Goal: Transaction & Acquisition: Book appointment/travel/reservation

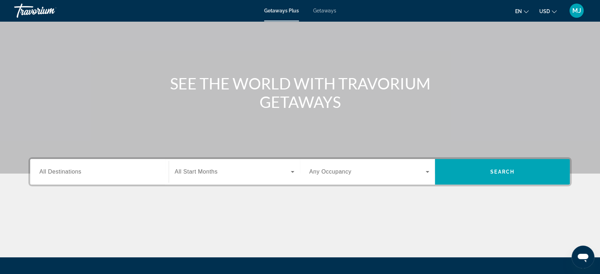
click at [64, 171] on span "All Destinations" at bounding box center [60, 172] width 42 height 6
click at [64, 171] on input "Destination All Destinations" at bounding box center [99, 172] width 120 height 9
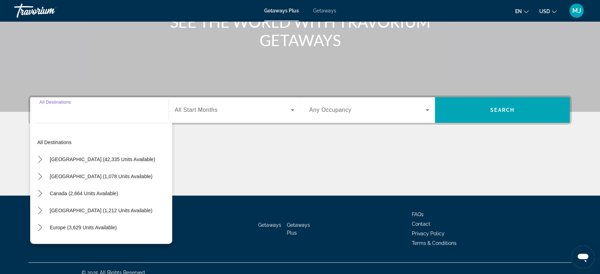
scroll to position [109, 0]
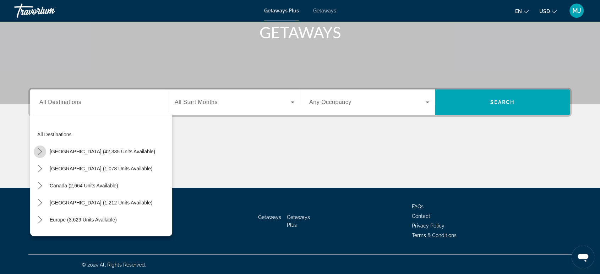
click at [37, 150] on icon "Toggle United States (42,335 units available) submenu" at bounding box center [40, 151] width 7 height 7
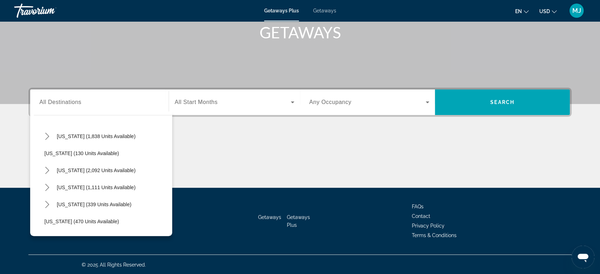
scroll to position [533, 0]
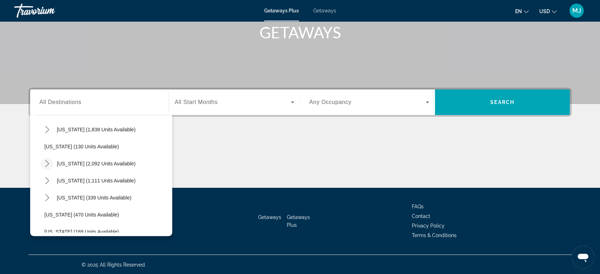
click at [44, 161] on icon "Toggle South Carolina (2,092 units available) submenu" at bounding box center [47, 163] width 7 height 7
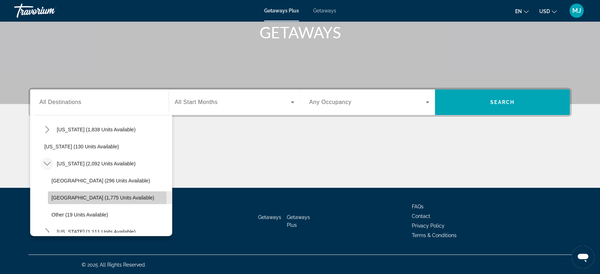
click at [91, 198] on span "[GEOGRAPHIC_DATA] (1,775 units available)" at bounding box center [102, 198] width 103 height 6
type input "**********"
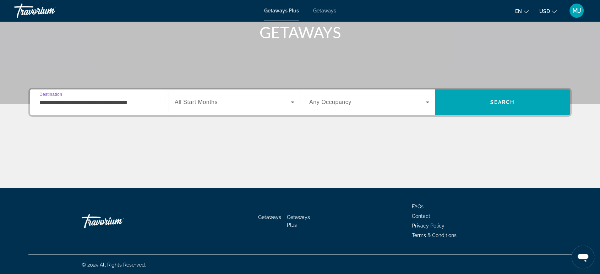
click at [260, 98] on span "Search widget" at bounding box center [233, 102] width 116 height 9
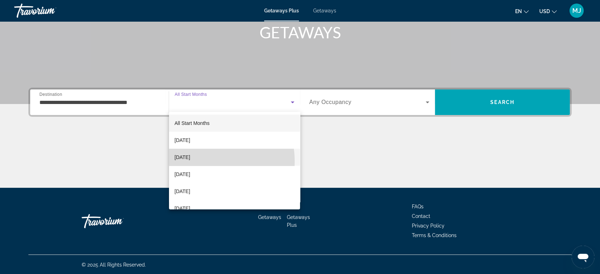
click at [196, 162] on mat-option "[DATE]" at bounding box center [234, 157] width 131 height 17
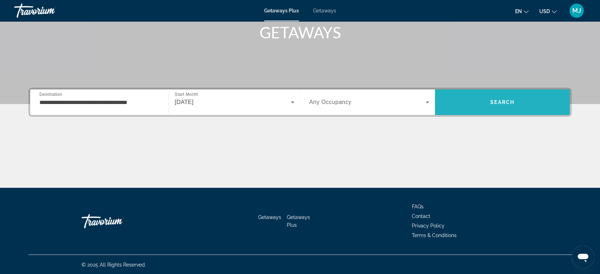
click at [517, 104] on span "Search" at bounding box center [502, 102] width 135 height 17
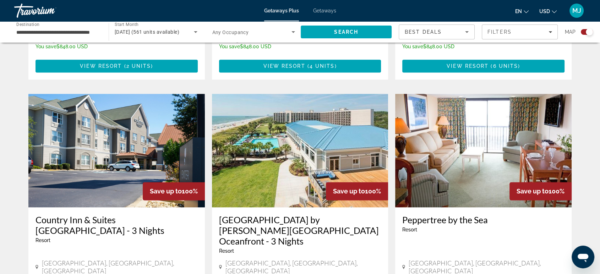
scroll to position [986, 0]
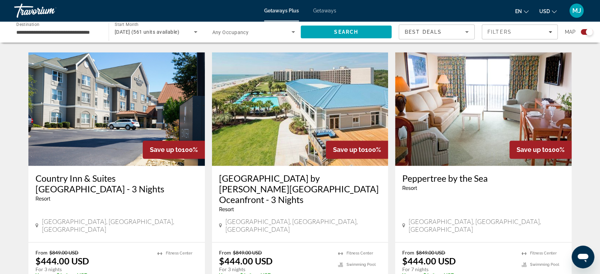
click at [119, 173] on h3 "Country Inn & Suites [GEOGRAPHIC_DATA] - 3 Nights" at bounding box center [117, 183] width 162 height 21
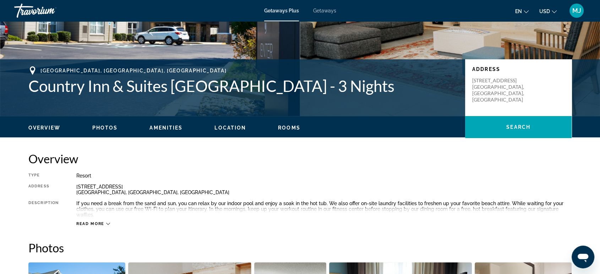
scroll to position [158, 0]
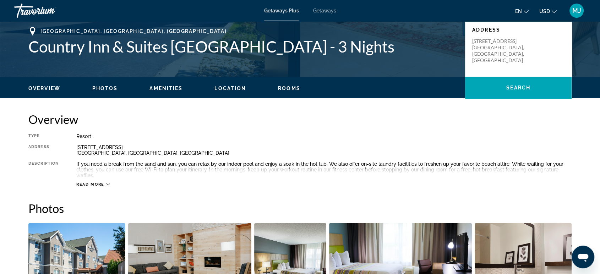
click at [104, 181] on div "Read more" at bounding box center [323, 178] width 495 height 20
click at [103, 185] on span "Read more" at bounding box center [90, 184] width 28 height 5
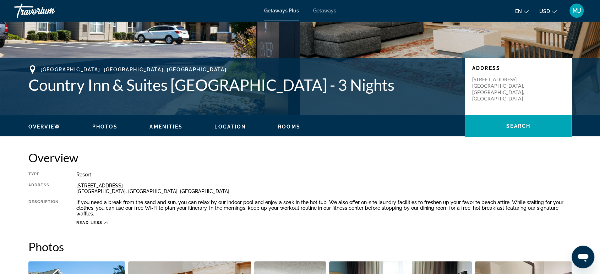
scroll to position [118, 0]
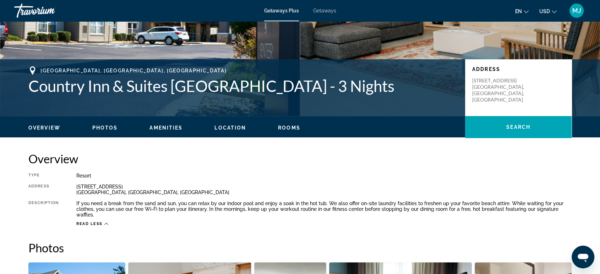
click at [290, 135] on div "Overview Photos Amenities Location Rooms Search" at bounding box center [300, 127] width 572 height 22
click at [292, 130] on span "Rooms" at bounding box center [289, 128] width 22 height 6
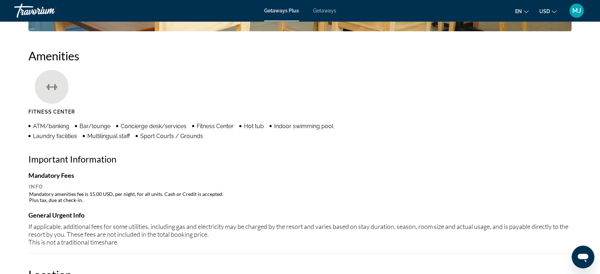
scroll to position [518, 0]
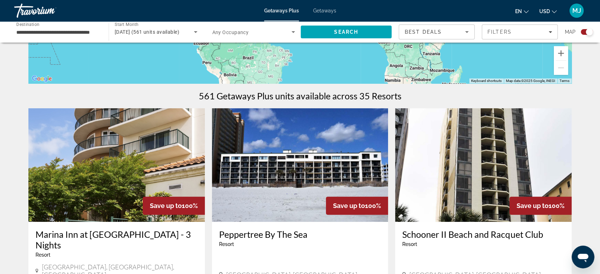
scroll to position [158, 0]
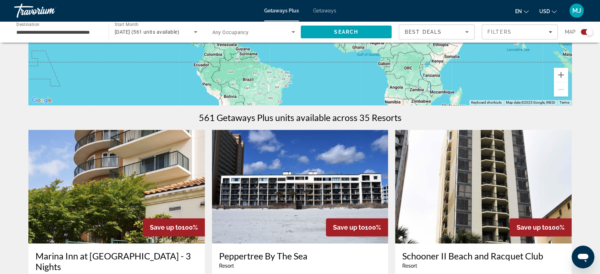
click at [236, 30] on span "Any Occupancy" at bounding box center [230, 32] width 37 height 6
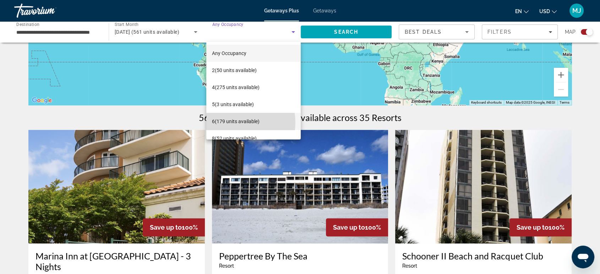
click at [230, 122] on span "6 (179 units available)" at bounding box center [236, 121] width 48 height 9
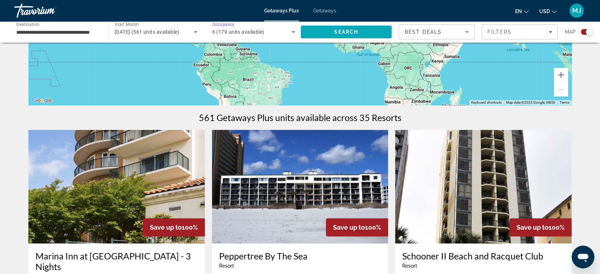
click at [357, 38] on span "Search" at bounding box center [346, 31] width 91 height 17
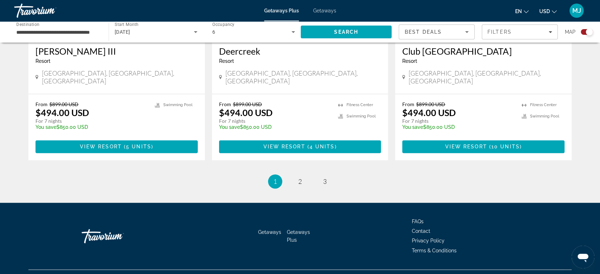
scroll to position [1105, 0]
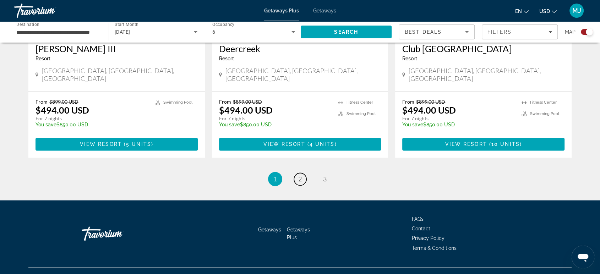
click at [297, 173] on link "page 2" at bounding box center [300, 179] width 12 height 12
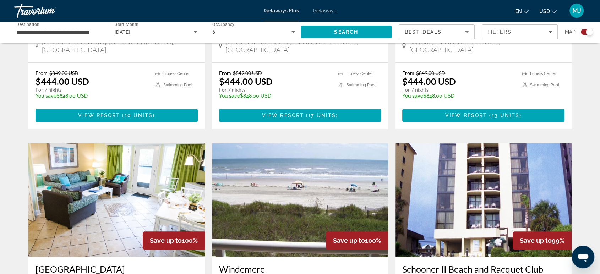
scroll to position [631, 0]
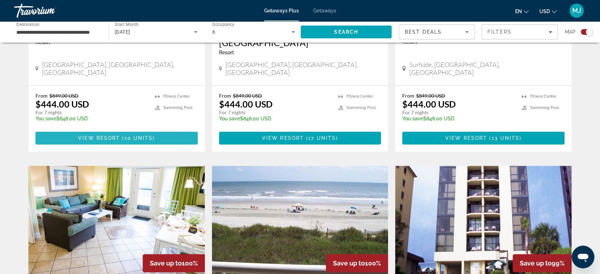
click at [99, 135] on span "View Resort" at bounding box center [99, 138] width 42 height 6
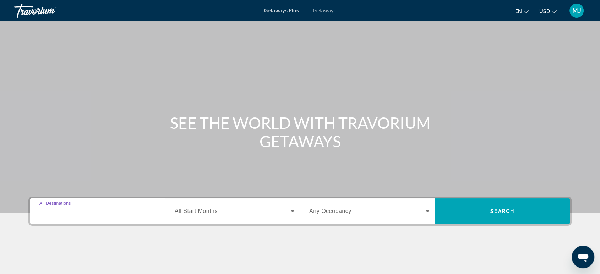
click at [97, 213] on input "Destination All Destinations" at bounding box center [99, 211] width 120 height 9
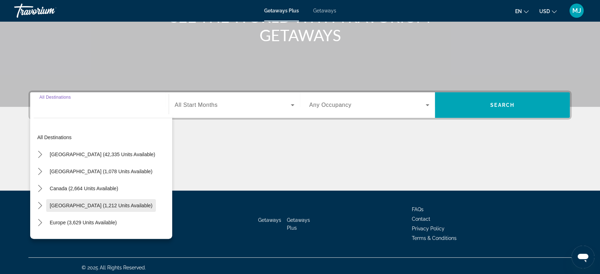
scroll to position [109, 0]
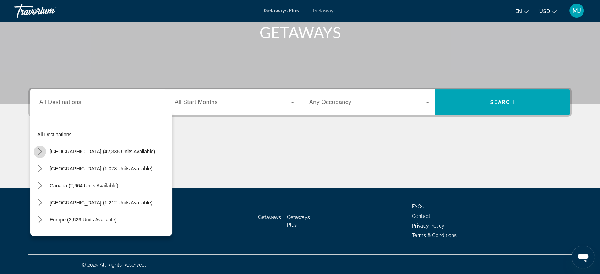
click at [38, 149] on icon "Toggle United States (42,335 units available) submenu" at bounding box center [40, 151] width 7 height 7
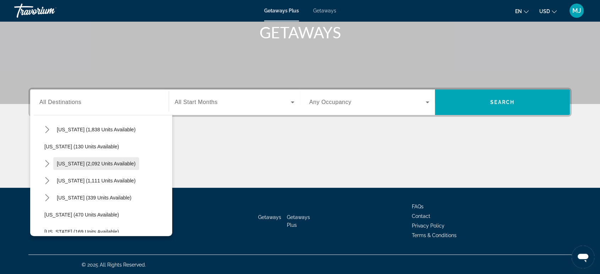
click at [66, 164] on span "[US_STATE] (2,092 units available)" at bounding box center [96, 164] width 79 height 6
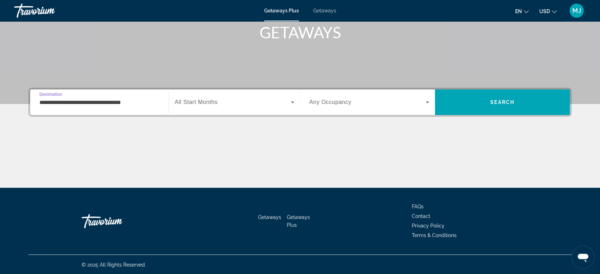
click at [65, 103] on input "**********" at bounding box center [99, 102] width 120 height 9
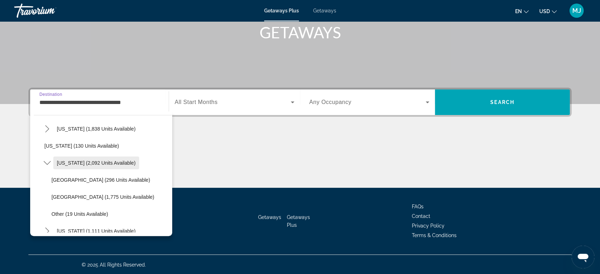
scroll to position [559, 0]
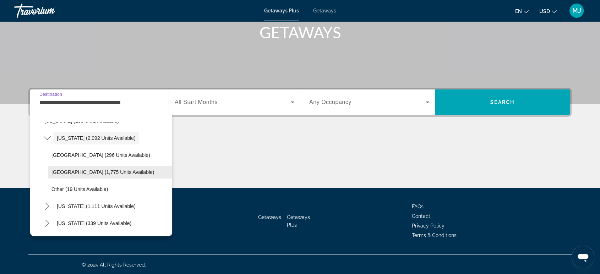
click at [86, 169] on span "[GEOGRAPHIC_DATA] (1,775 units available)" at bounding box center [102, 172] width 103 height 6
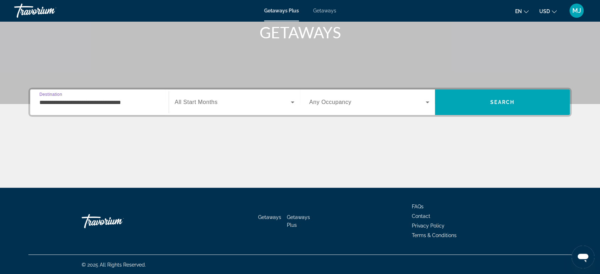
type input "**********"
click at [245, 103] on span "Search widget" at bounding box center [233, 102] width 116 height 9
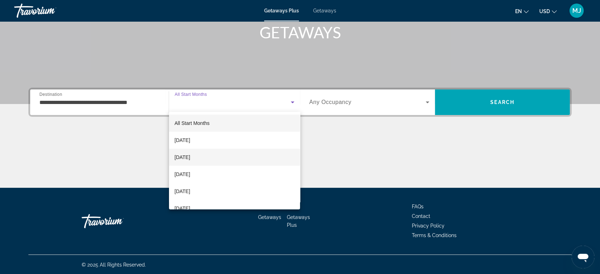
click at [190, 155] on span "[DATE]" at bounding box center [183, 157] width 16 height 9
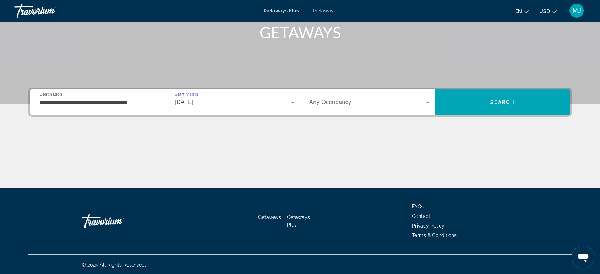
click at [345, 102] on span "Any Occupancy" at bounding box center [330, 102] width 42 height 6
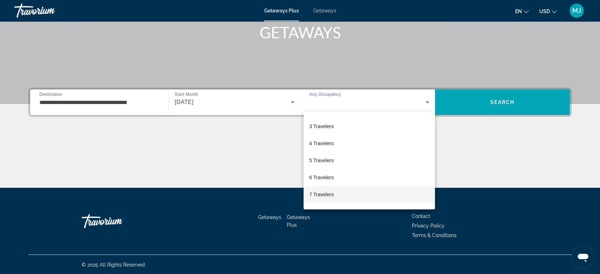
scroll to position [78, 0]
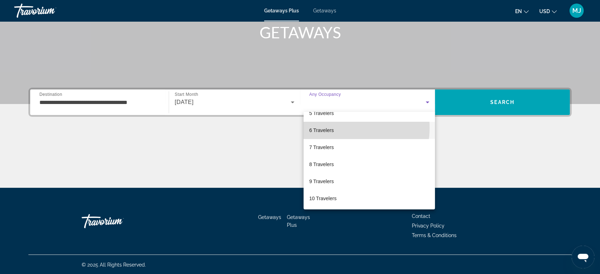
click at [340, 127] on mat-option "6 Travelers" at bounding box center [369, 130] width 131 height 17
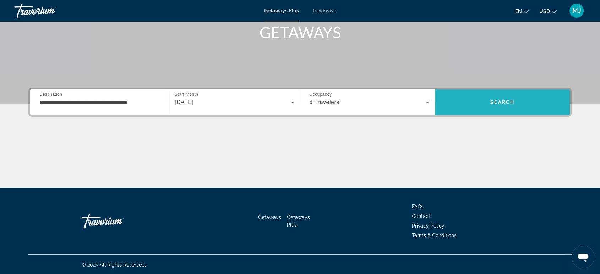
click at [467, 93] on span "Search" at bounding box center [502, 102] width 135 height 26
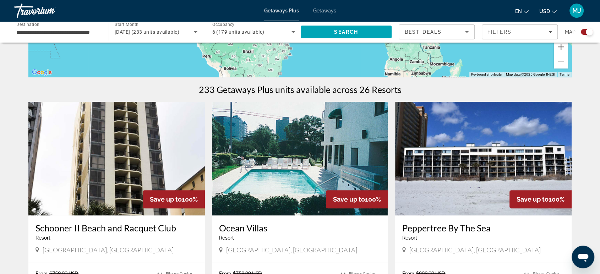
scroll to position [276, 0]
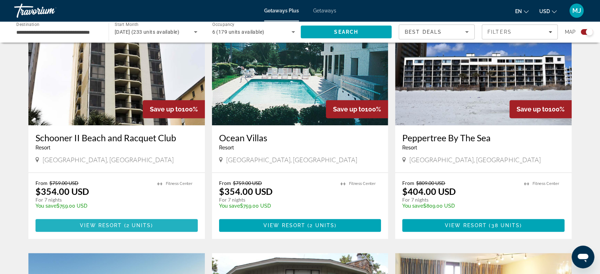
click at [118, 226] on span "View Resort" at bounding box center [101, 226] width 42 height 6
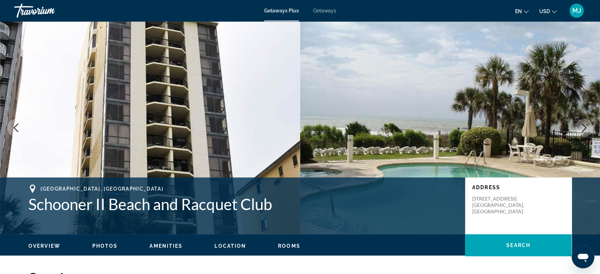
click at [19, 126] on icon "Previous image" at bounding box center [16, 128] width 9 height 9
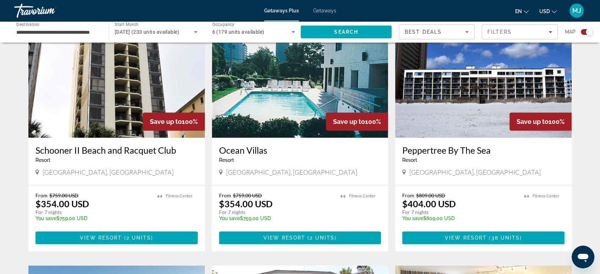
scroll to position [276, 0]
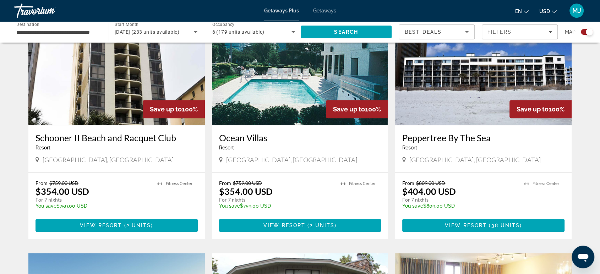
click at [463, 30] on icon "Sort by" at bounding box center [467, 32] width 9 height 9
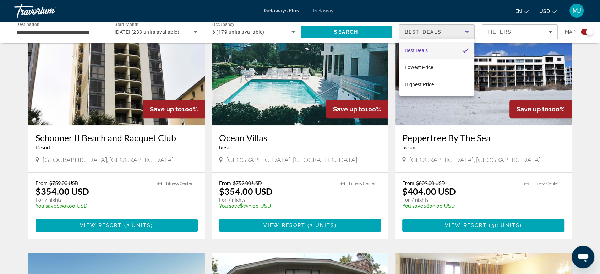
click at [463, 30] on div at bounding box center [300, 137] width 600 height 274
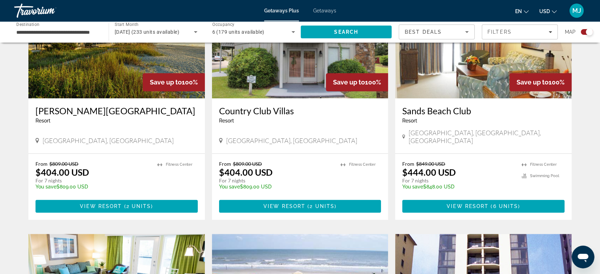
scroll to position [552, 0]
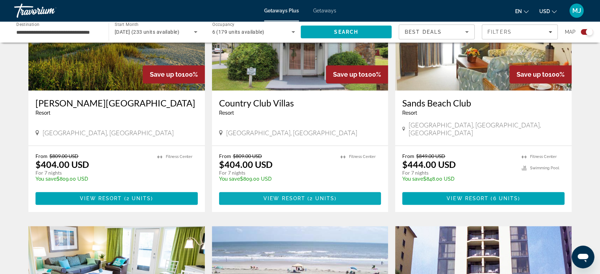
click at [304, 198] on span "View Resort" at bounding box center [284, 199] width 42 height 6
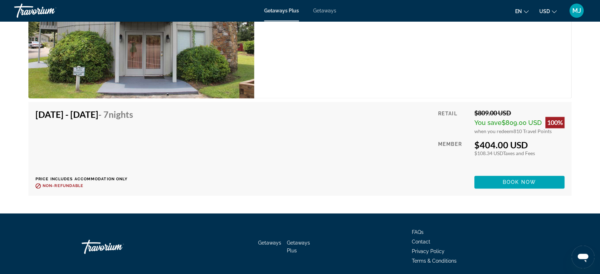
scroll to position [1021, 0]
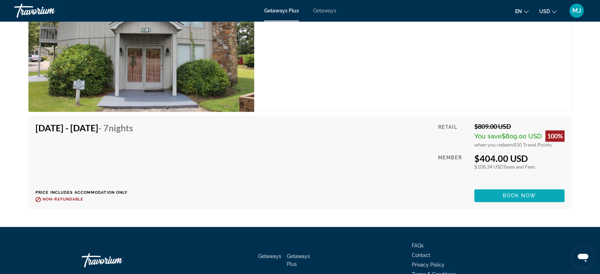
click at [511, 193] on span "Book now" at bounding box center [520, 196] width 34 height 6
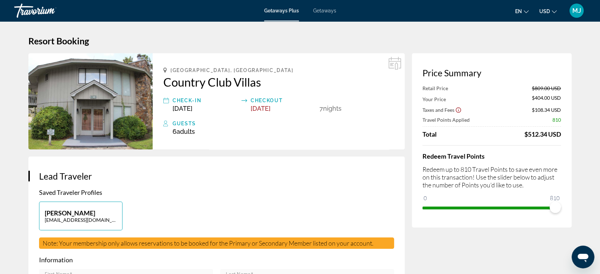
click at [185, 98] on div "Check-In" at bounding box center [205, 100] width 65 height 9
click at [395, 66] on icon "Main content" at bounding box center [396, 65] width 3 height 7
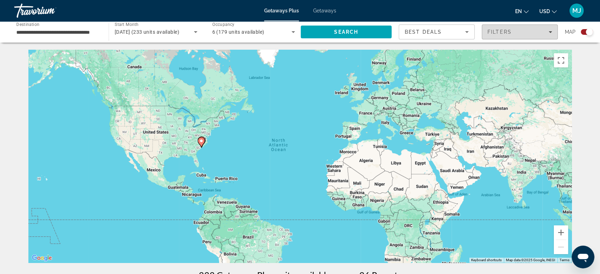
click at [515, 33] on div "Filters" at bounding box center [519, 32] width 65 height 6
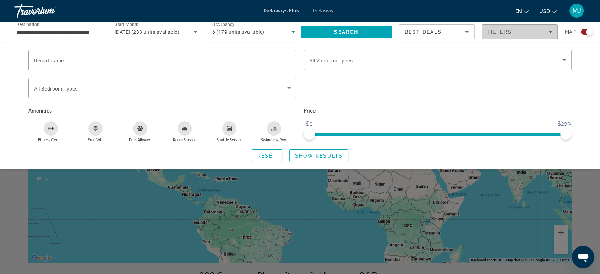
click at [515, 33] on div "Filters" at bounding box center [519, 32] width 65 height 6
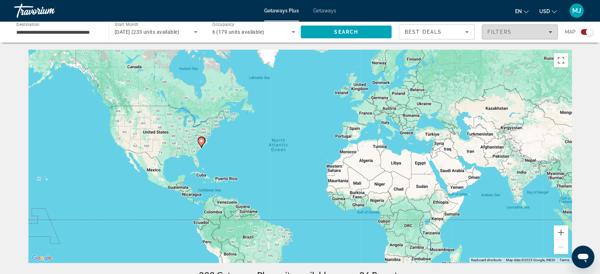
click at [515, 33] on div "Filters" at bounding box center [519, 32] width 65 height 6
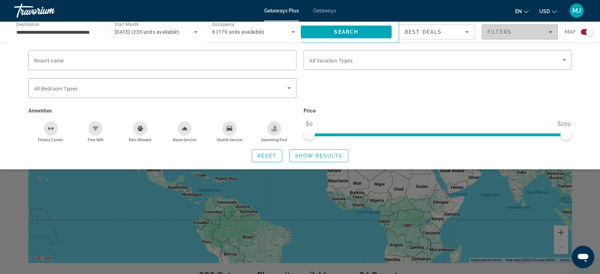
click at [515, 33] on div "Filters" at bounding box center [519, 32] width 65 height 6
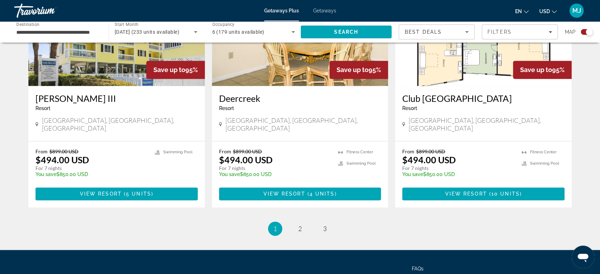
scroll to position [1065, 0]
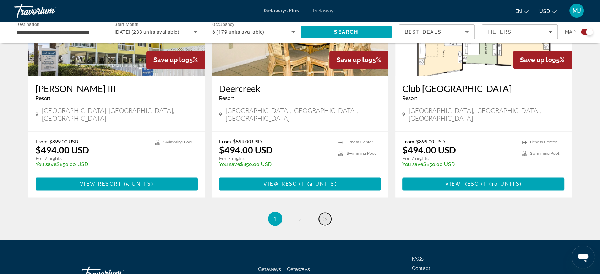
click at [324, 215] on span "3" at bounding box center [325, 219] width 4 height 8
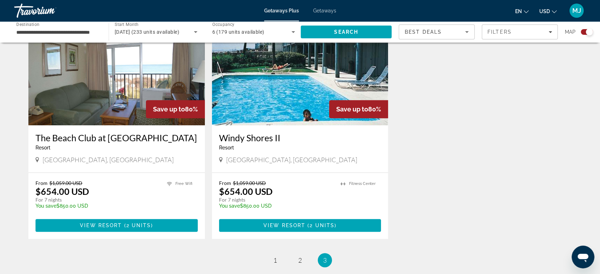
scroll to position [315, 0]
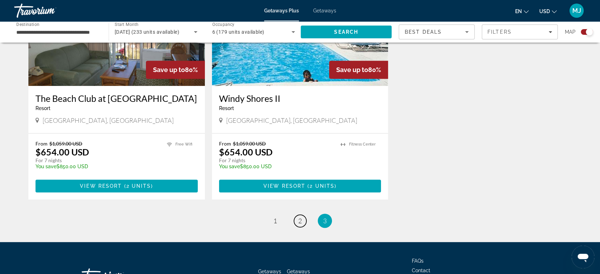
click at [300, 224] on span "2" at bounding box center [300, 221] width 4 height 8
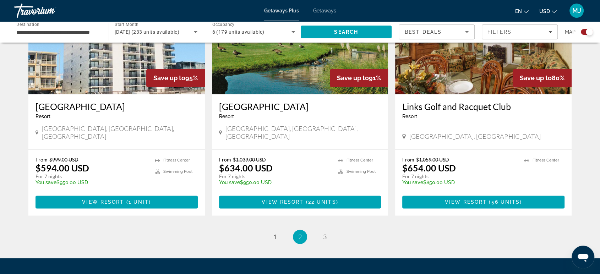
scroll to position [1094, 0]
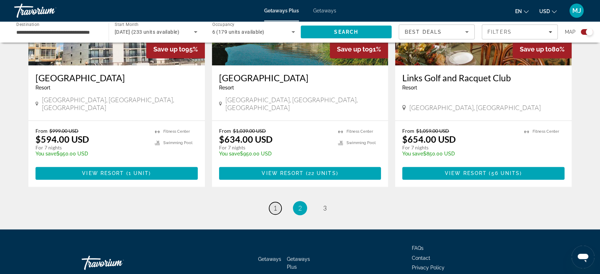
click at [271, 202] on link "page 1" at bounding box center [275, 208] width 12 height 12
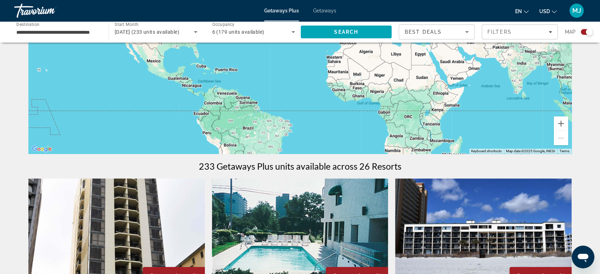
scroll to position [40, 0]
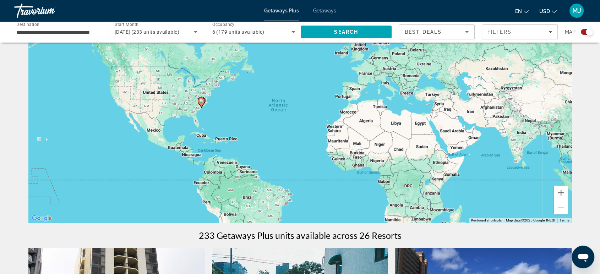
click at [290, 30] on icon "Search widget" at bounding box center [293, 32] width 9 height 9
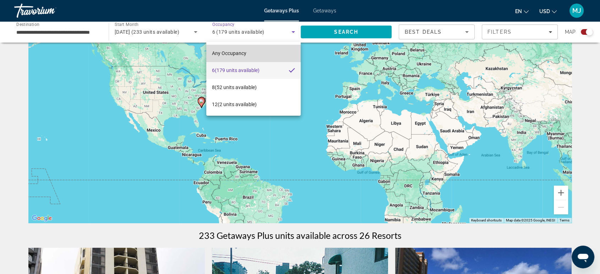
click at [250, 55] on mat-option "Any Occupancy" at bounding box center [253, 53] width 94 height 17
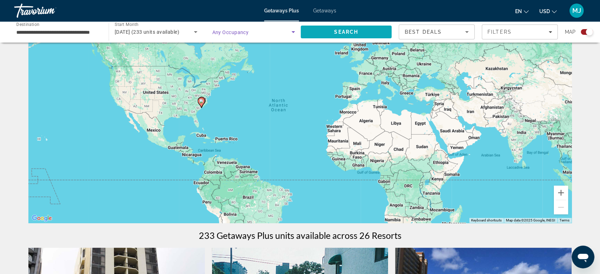
click at [333, 32] on span "Search" at bounding box center [346, 31] width 91 height 17
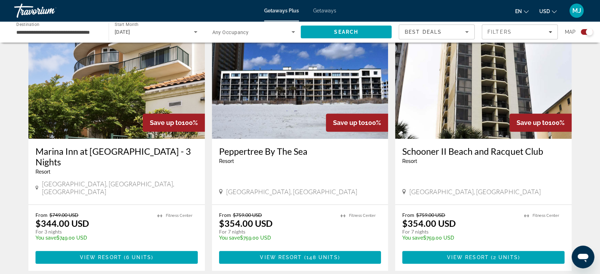
scroll to position [276, 0]
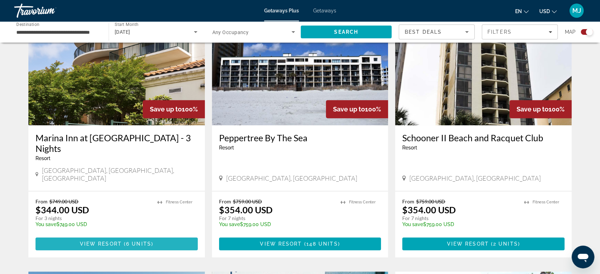
click at [156, 235] on span "Main content" at bounding box center [117, 243] width 162 height 17
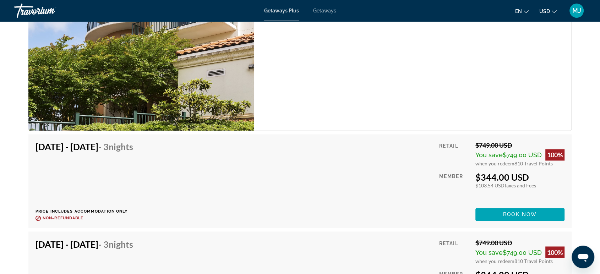
scroll to position [1007, 0]
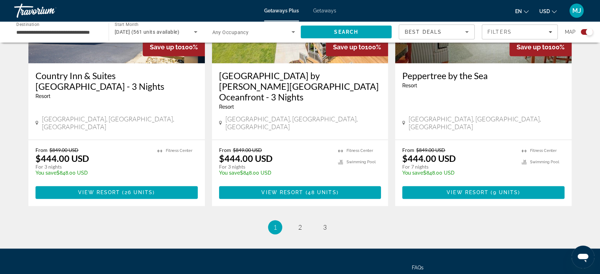
scroll to position [1076, 0]
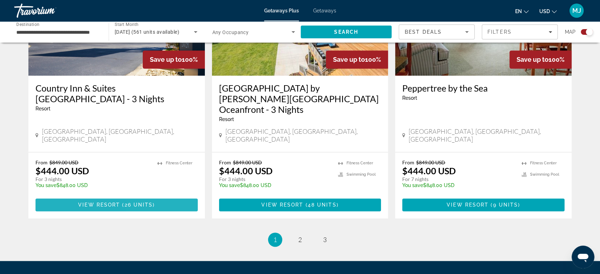
click at [155, 196] on span "Main content" at bounding box center [117, 204] width 162 height 17
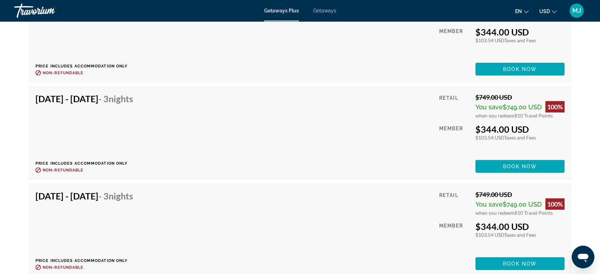
scroll to position [1938, 0]
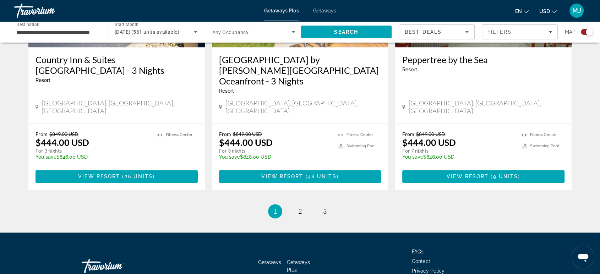
scroll to position [1065, 0]
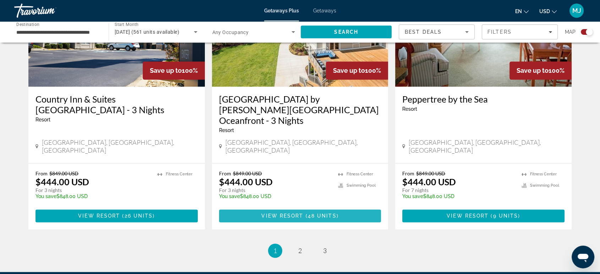
click at [334, 213] on span "48 units" at bounding box center [322, 216] width 29 height 6
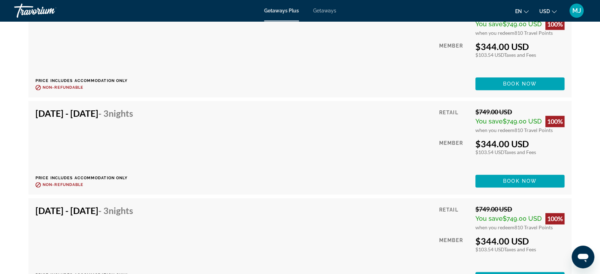
scroll to position [3485, 0]
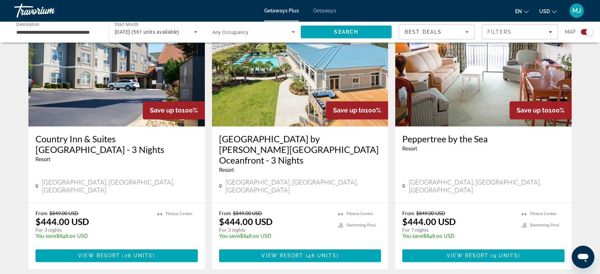
scroll to position [1065, 0]
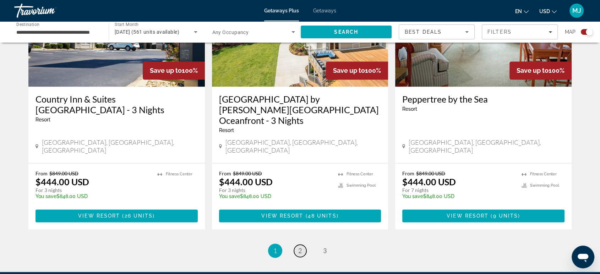
click at [299, 247] on span "2" at bounding box center [300, 251] width 4 height 8
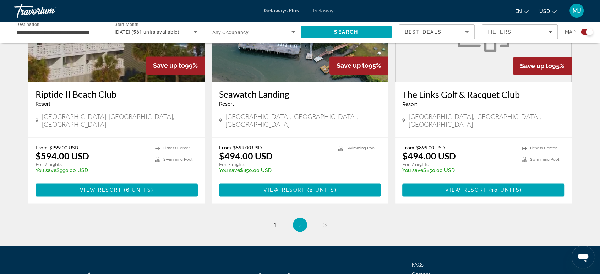
scroll to position [1094, 0]
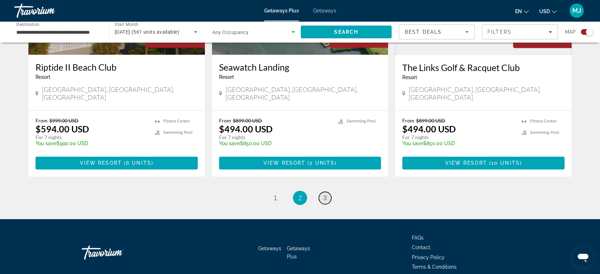
click at [328, 192] on link "page 3" at bounding box center [325, 198] width 12 height 12
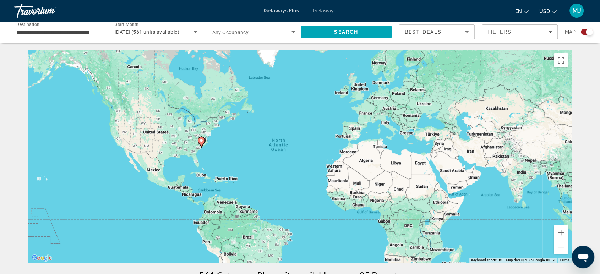
click at [329, 10] on span "Getaways" at bounding box center [324, 11] width 23 height 6
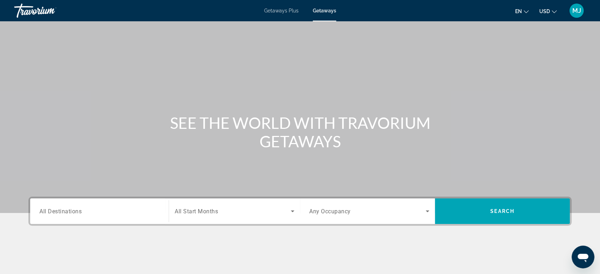
click at [70, 218] on div "Search widget" at bounding box center [99, 211] width 120 height 20
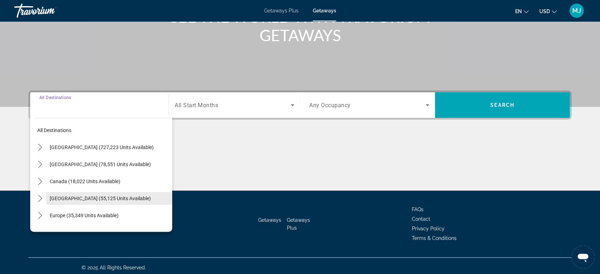
scroll to position [109, 0]
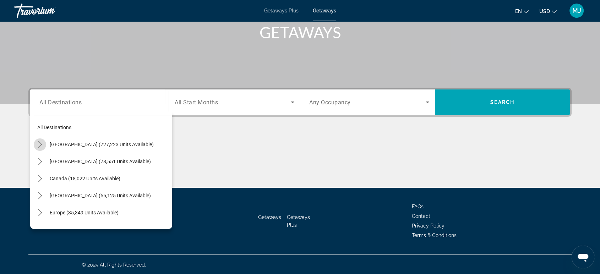
click at [44, 144] on mat-icon "Toggle United States (727,223 units available) submenu" at bounding box center [40, 144] width 12 height 12
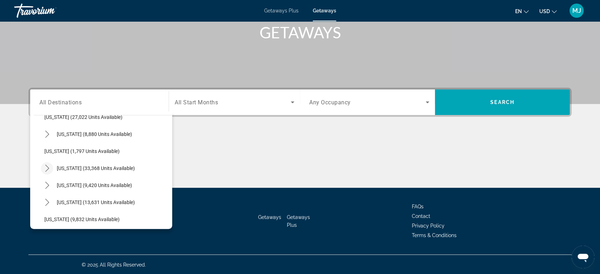
click at [46, 168] on icon "Toggle South Carolina (33,368 units available) submenu" at bounding box center [47, 168] width 7 height 7
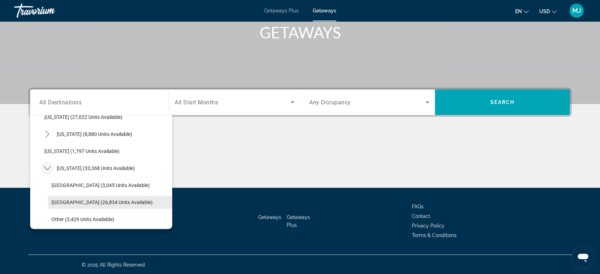
click at [112, 201] on span "Myrtle Beach Area (26,834 units available)" at bounding box center [101, 203] width 101 height 6
type input "**********"
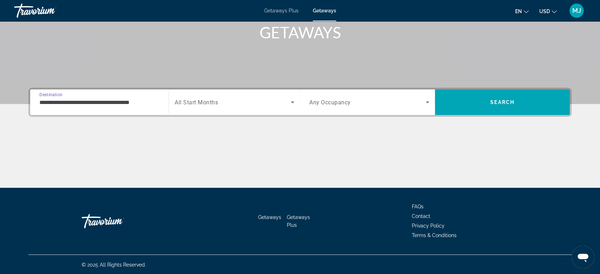
click at [256, 100] on span "Search widget" at bounding box center [233, 102] width 116 height 9
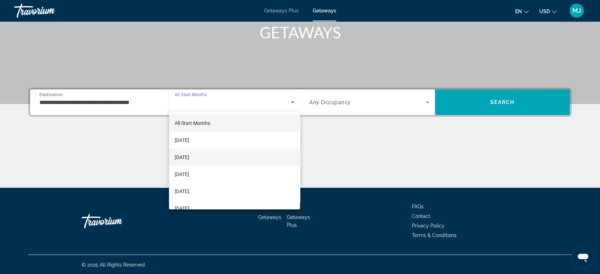
click at [224, 154] on mat-option "[DATE]" at bounding box center [234, 157] width 131 height 17
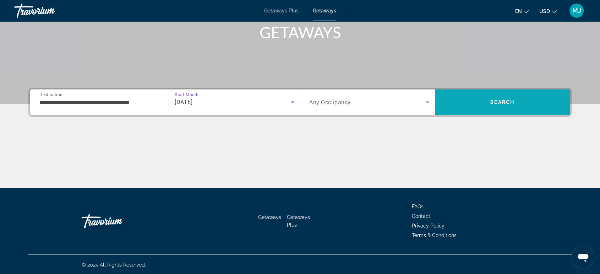
click at [534, 102] on span "Search" at bounding box center [502, 102] width 135 height 17
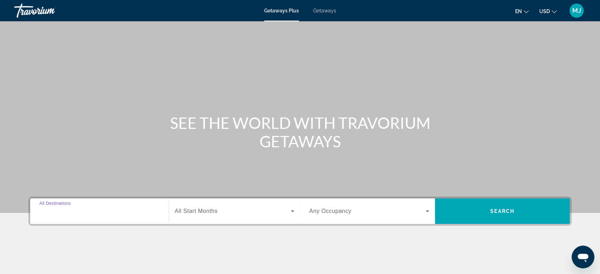
click at [134, 209] on input "Destination All Destinations" at bounding box center [99, 211] width 120 height 9
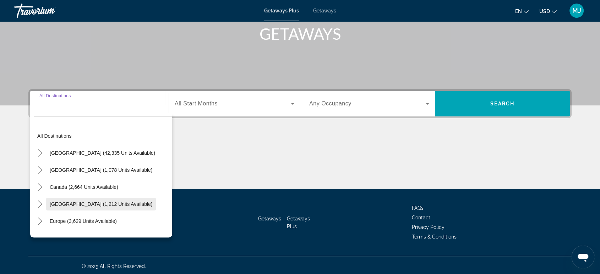
scroll to position [109, 0]
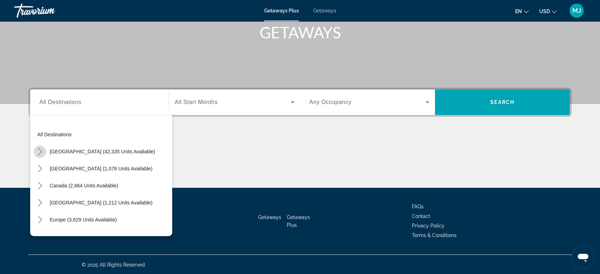
click at [39, 151] on icon "Toggle United States (42,335 units available) submenu" at bounding box center [40, 151] width 7 height 7
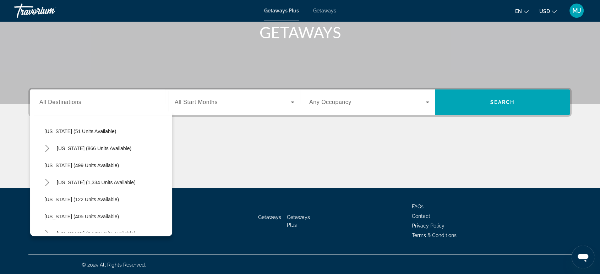
scroll to position [257, 0]
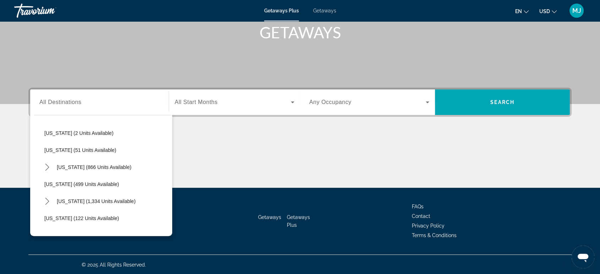
click at [326, 10] on span "Getaways" at bounding box center [324, 11] width 23 height 6
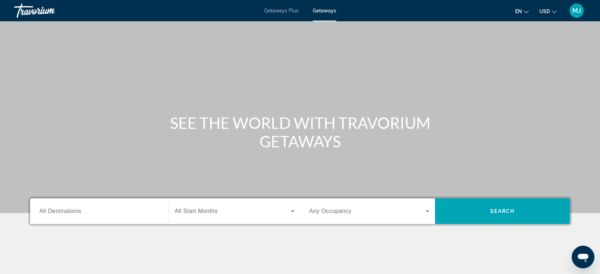
click at [59, 210] on span "All Destinations" at bounding box center [60, 211] width 42 height 6
click at [59, 210] on input "Destination All Destinations" at bounding box center [99, 211] width 120 height 9
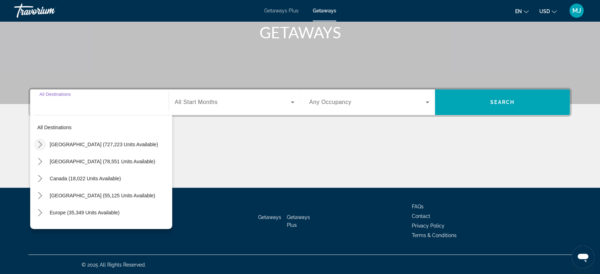
drag, startPoint x: 32, startPoint y: 141, endPoint x: 38, endPoint y: 141, distance: 6.0
click at [34, 141] on div "All destinations United States (727,223 units available) Mexico (78,551 units a…" at bounding box center [101, 170] width 142 height 118
click at [39, 141] on icon "Toggle United States (727,223 units available) submenu" at bounding box center [40, 144] width 7 height 7
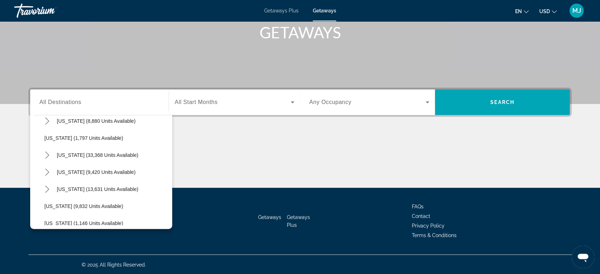
scroll to position [573, 0]
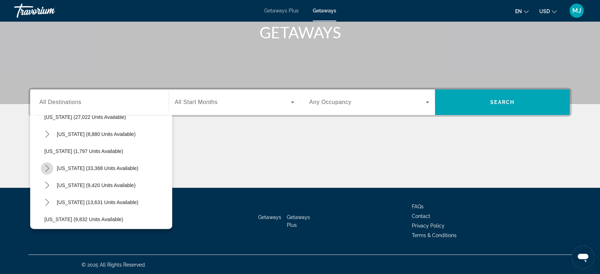
click at [50, 170] on mat-icon "Toggle South Carolina (33,368 units available) submenu" at bounding box center [47, 168] width 12 height 12
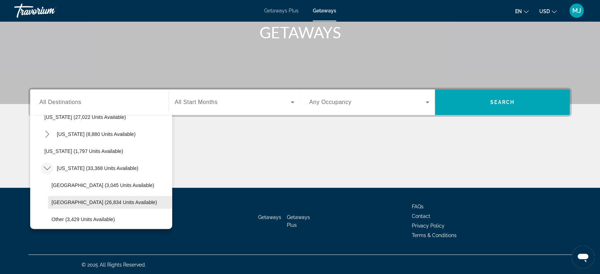
click at [112, 206] on span "Select destination: Myrtle Beach Area (26,834 units available)" at bounding box center [110, 202] width 124 height 17
type input "**********"
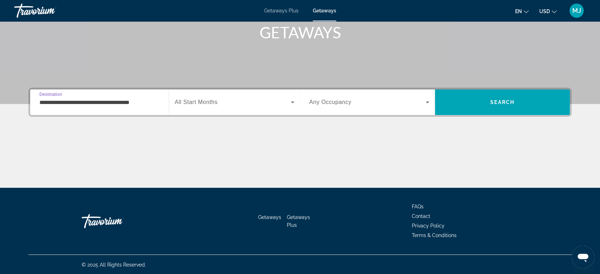
click at [272, 101] on span "Search widget" at bounding box center [233, 102] width 116 height 9
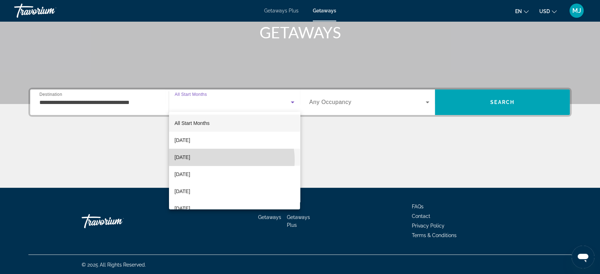
click at [219, 160] on mat-option "[DATE]" at bounding box center [234, 157] width 131 height 17
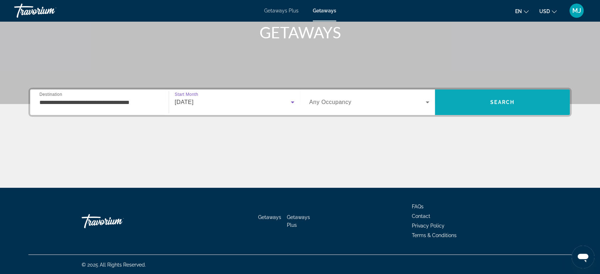
click at [500, 99] on span "Search" at bounding box center [502, 102] width 24 height 6
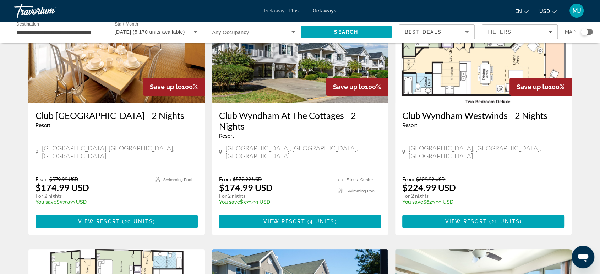
scroll to position [79, 0]
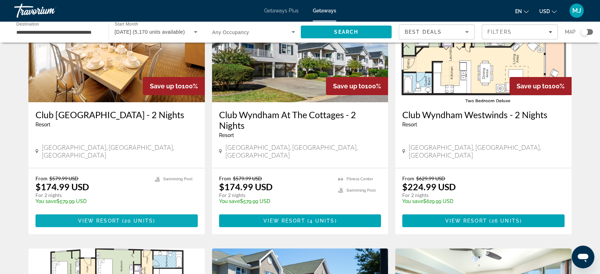
click at [157, 213] on span "Main content" at bounding box center [117, 220] width 162 height 17
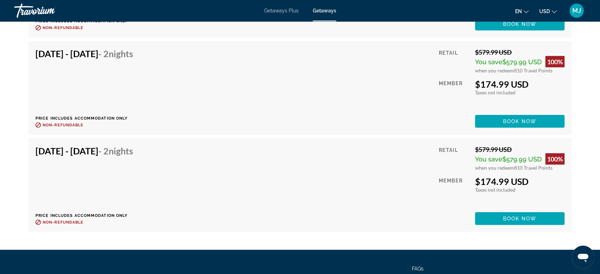
scroll to position [1596, 0]
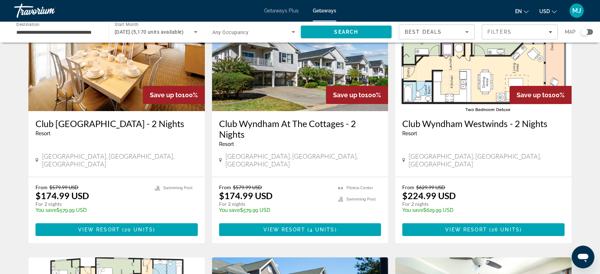
scroll to position [79, 0]
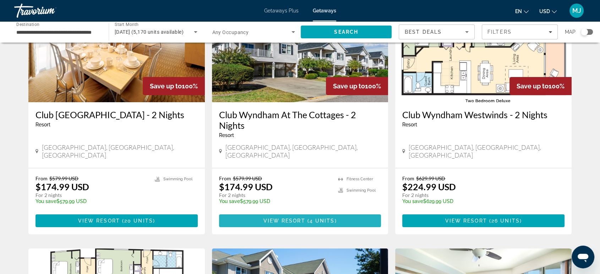
click at [321, 215] on span "Main content" at bounding box center [300, 220] width 162 height 17
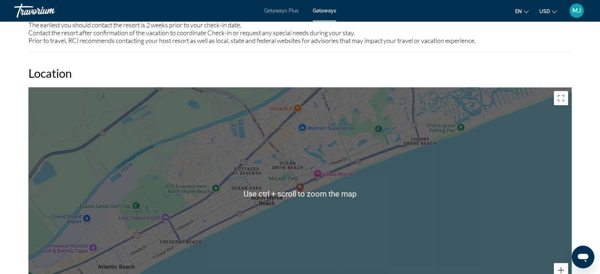
scroll to position [986, 0]
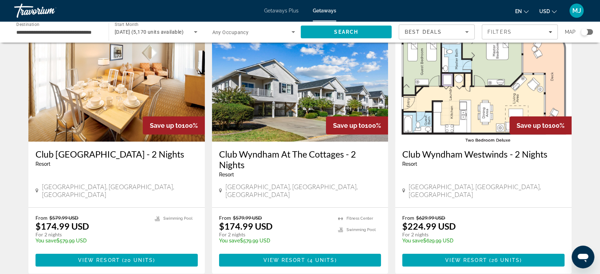
scroll to position [79, 0]
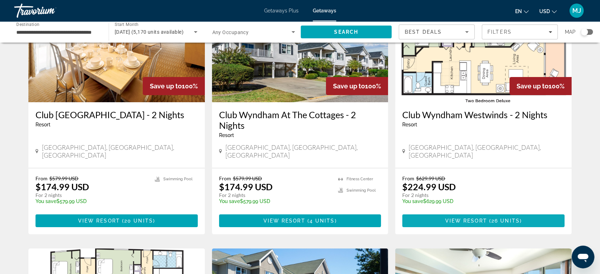
click at [496, 218] on span "26 units" at bounding box center [505, 221] width 28 height 6
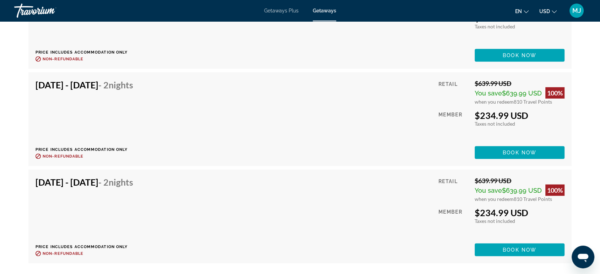
scroll to position [1735, 0]
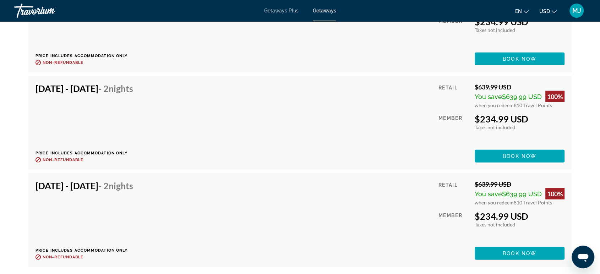
click at [321, 149] on div "Nov 21, 2025 - Nov 23, 2025 - 2 Nights Price includes accommodation only Refund…" at bounding box center [300, 123] width 529 height 80
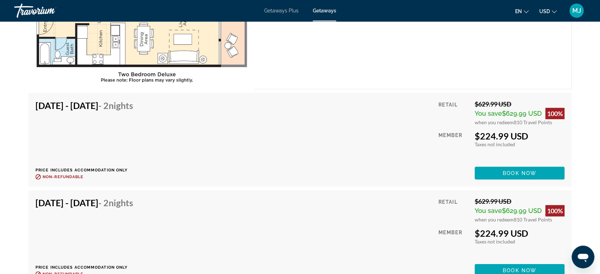
scroll to position [2090, 0]
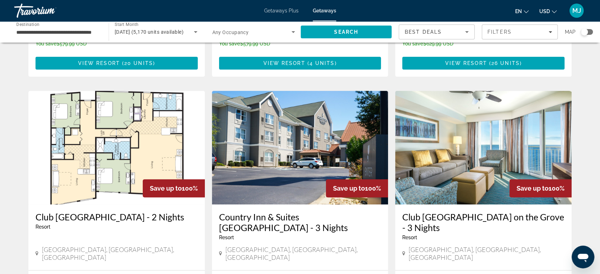
scroll to position [276, 0]
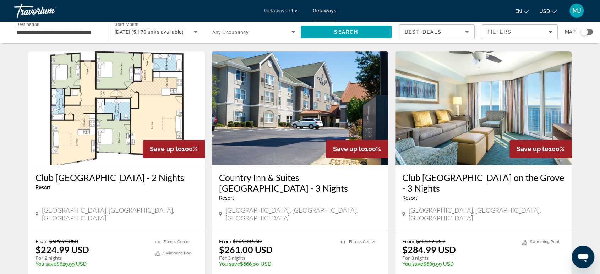
click at [140, 115] on img "Main content" at bounding box center [116, 108] width 176 height 114
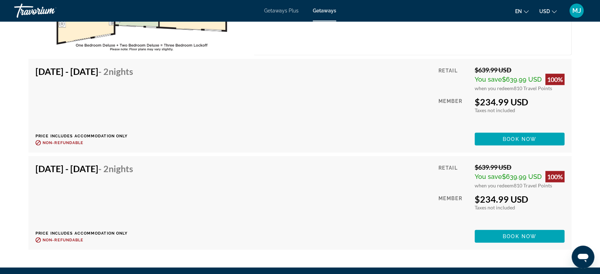
scroll to position [1801, 0]
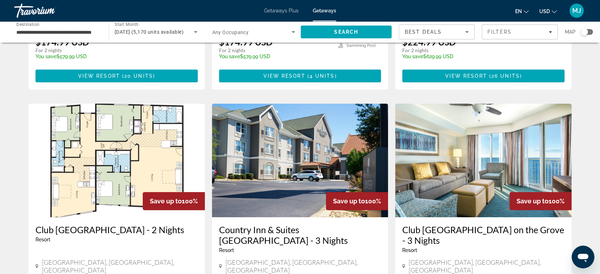
scroll to position [276, 0]
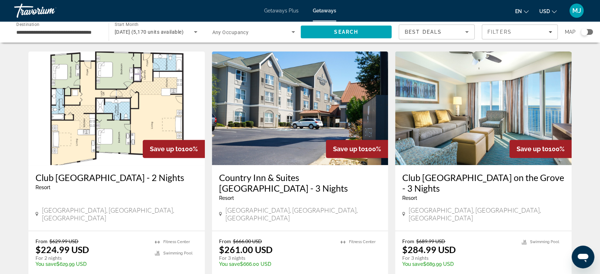
click at [265, 139] on img "Main content" at bounding box center [300, 108] width 176 height 114
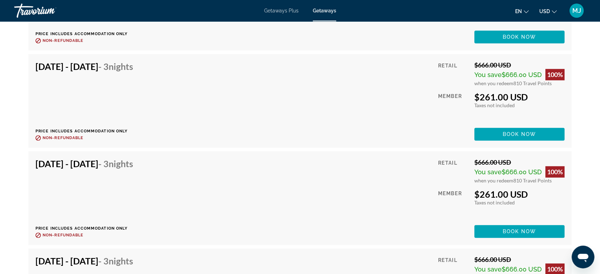
scroll to position [3471, 0]
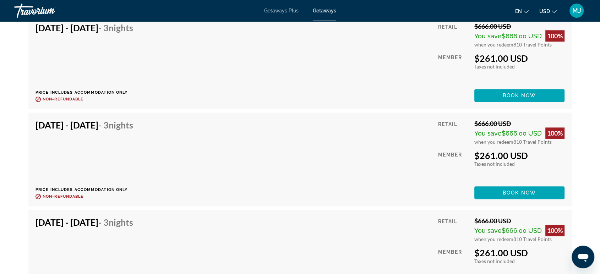
click at [323, 232] on div "Nov 26, 2025 - Nov 29, 2025 - 3 Nights Price includes accommodation only Refund…" at bounding box center [300, 257] width 529 height 80
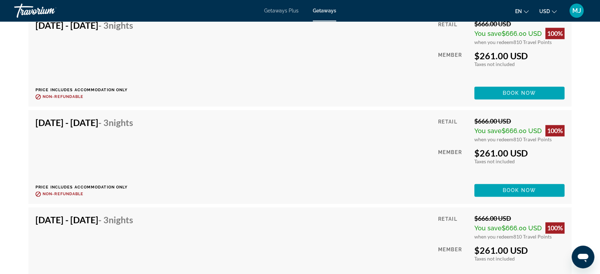
scroll to position [3590, 0]
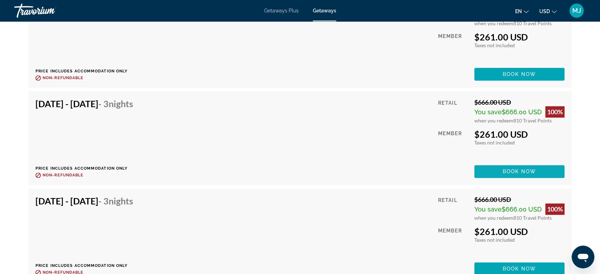
click at [536, 170] on span "Main content" at bounding box center [519, 171] width 90 height 17
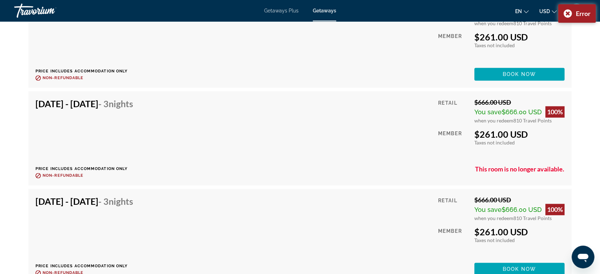
click at [306, 224] on div "Nov 27, 2025 - Nov 30, 2025 - 3 Nights Price includes accommodation only Refund…" at bounding box center [300, 236] width 529 height 80
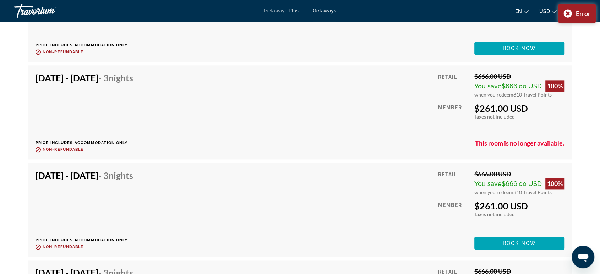
scroll to position [3629, 0]
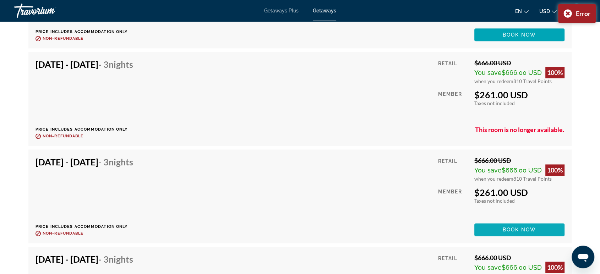
click at [541, 228] on span "Main content" at bounding box center [519, 229] width 90 height 17
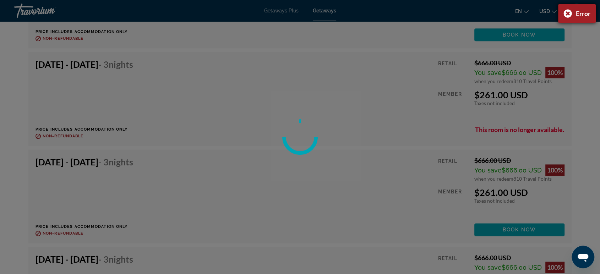
click at [566, 13] on div "Error" at bounding box center [577, 13] width 38 height 18
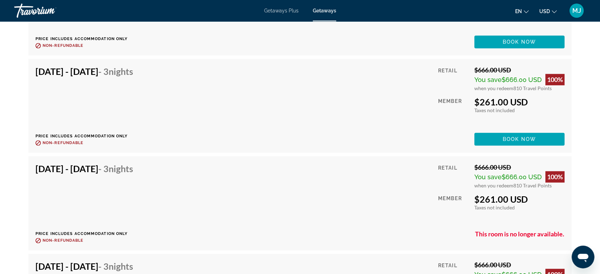
scroll to position [3510, 0]
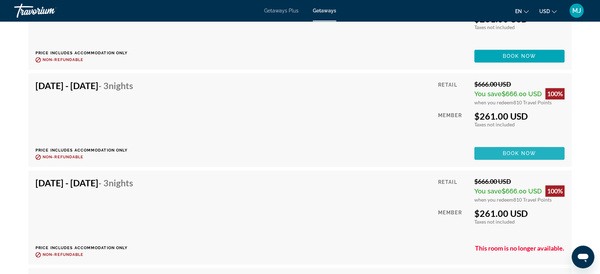
click at [518, 152] on span "Book now" at bounding box center [520, 154] width 34 height 6
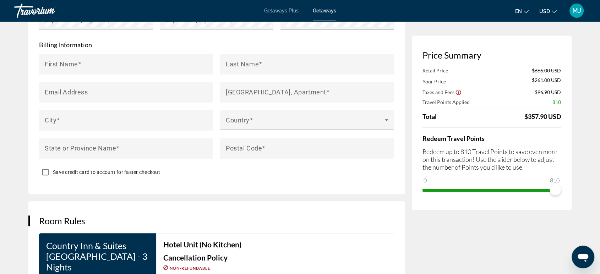
scroll to position [552, 0]
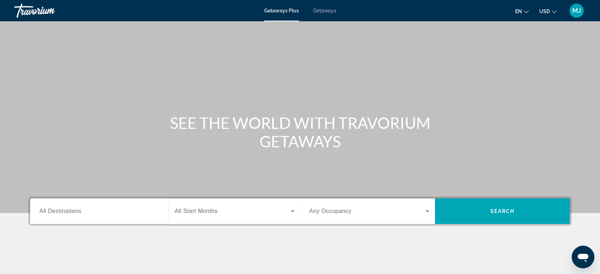
click at [329, 12] on span "Getaways" at bounding box center [324, 11] width 23 height 6
click at [99, 211] on input "Destination All Destinations" at bounding box center [99, 211] width 120 height 9
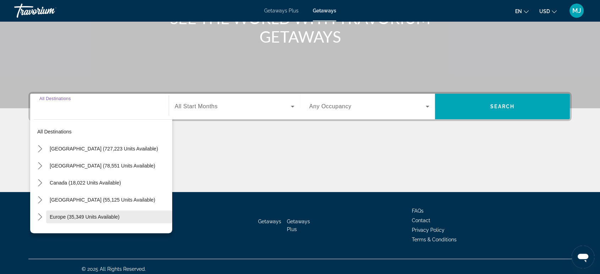
scroll to position [109, 0]
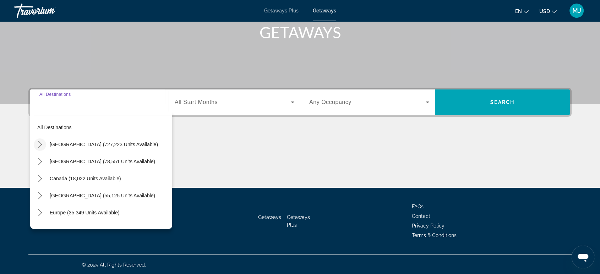
click at [39, 148] on mat-icon "Toggle United States (727,223 units available) submenu" at bounding box center [40, 144] width 12 height 12
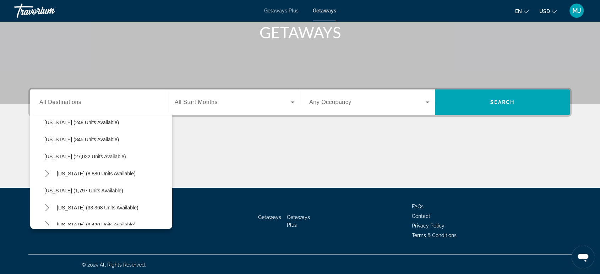
scroll to position [573, 0]
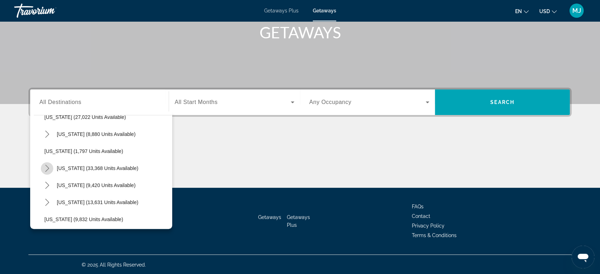
click at [45, 166] on icon "Toggle South Carolina (33,368 units available) submenu" at bounding box center [47, 168] width 7 height 7
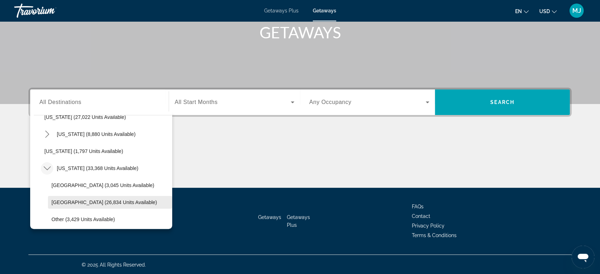
click at [103, 202] on span "Myrtle Beach Area (26,834 units available)" at bounding box center [103, 203] width 105 height 6
type input "**********"
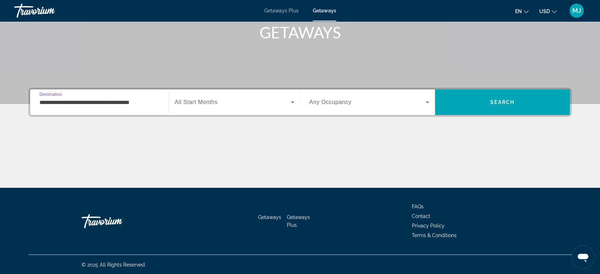
click at [277, 105] on span "Search widget" at bounding box center [233, 102] width 116 height 9
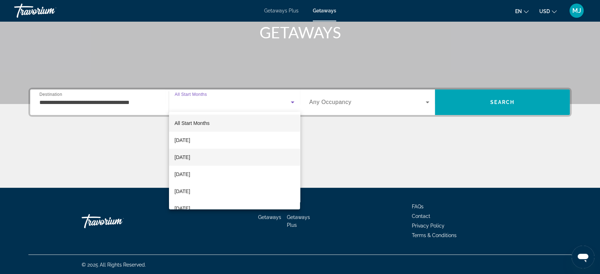
click at [212, 155] on mat-option "[DATE]" at bounding box center [234, 157] width 131 height 17
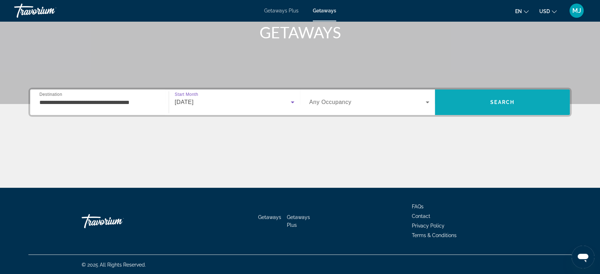
click at [500, 101] on span "Search" at bounding box center [502, 102] width 24 height 6
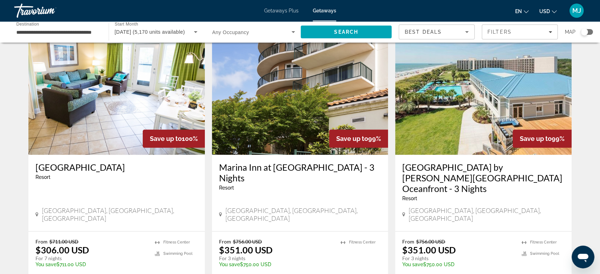
scroll to position [838, 0]
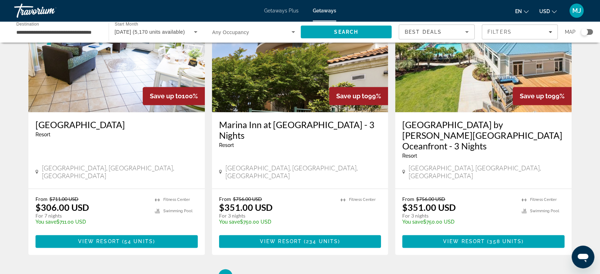
click at [464, 73] on img "Main content" at bounding box center [483, 56] width 176 height 114
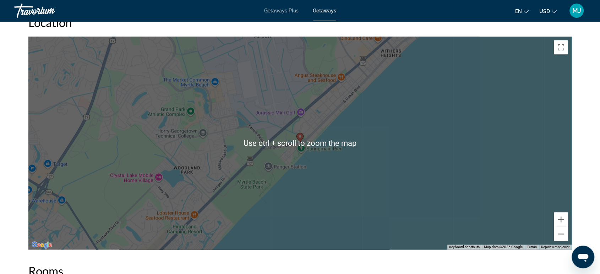
scroll to position [907, 0]
